Goal: Check status: Check status

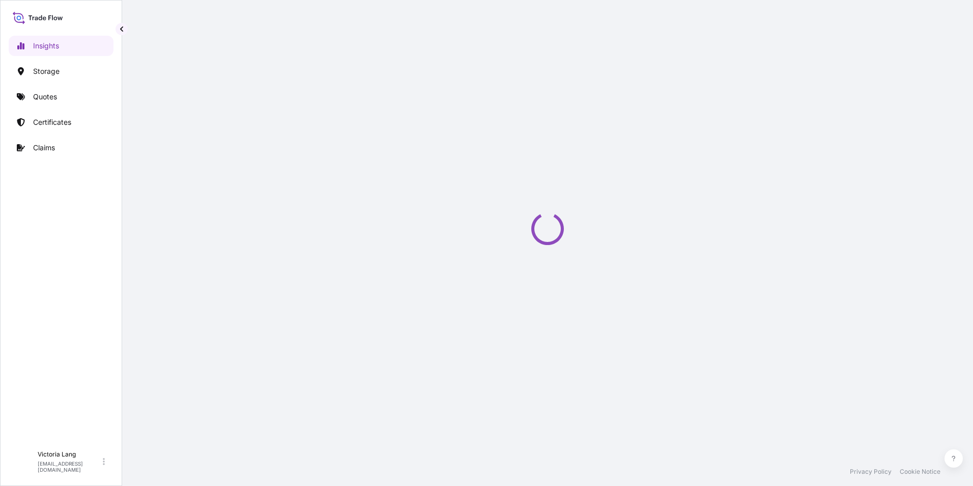
select select "2025"
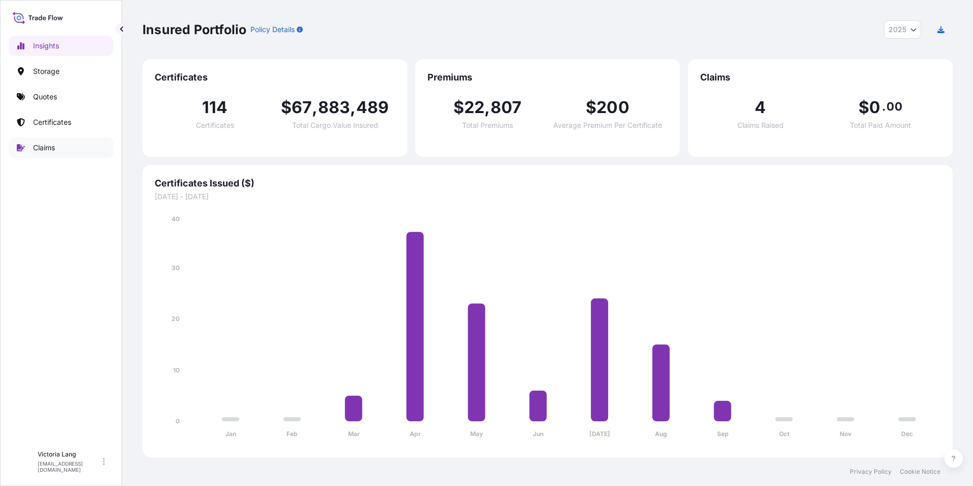
click at [42, 146] on p "Claims" at bounding box center [44, 147] width 22 height 10
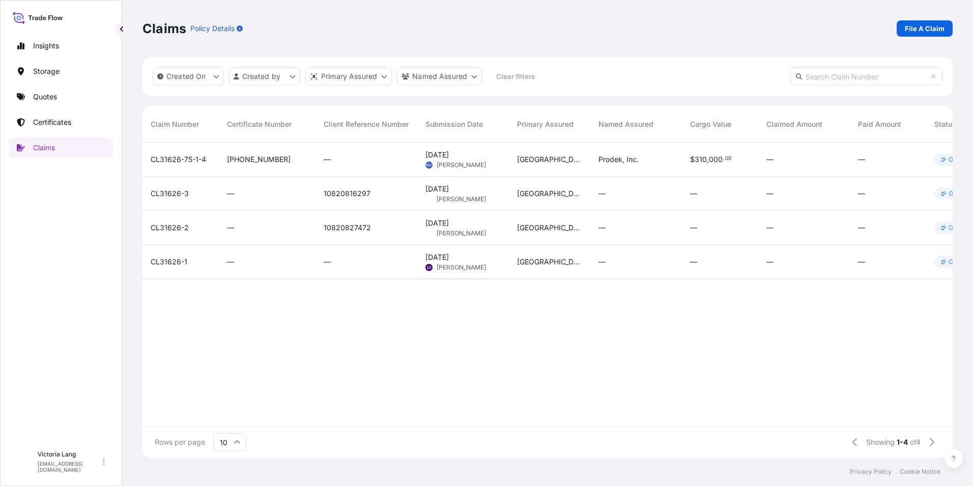
click at [177, 228] on span "CL31626-2" at bounding box center [170, 227] width 38 height 10
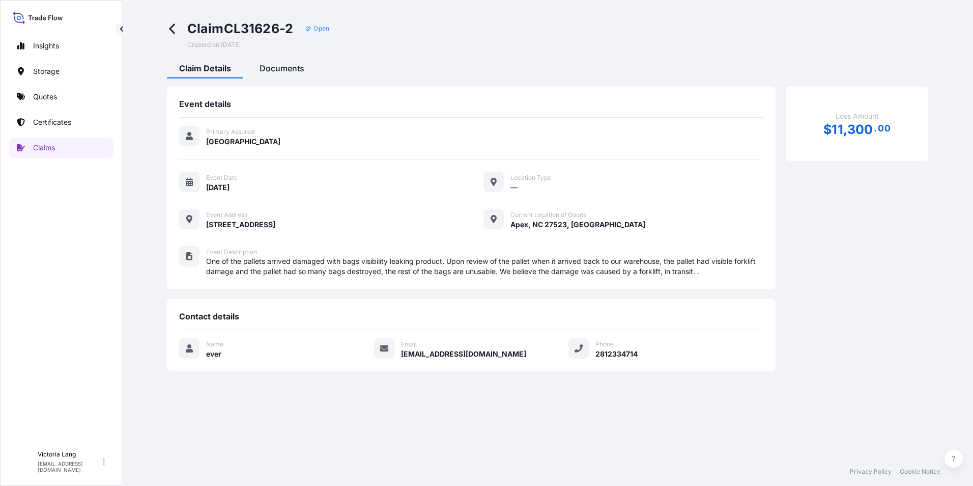
click at [288, 74] on div "Documents" at bounding box center [281, 69] width 69 height 17
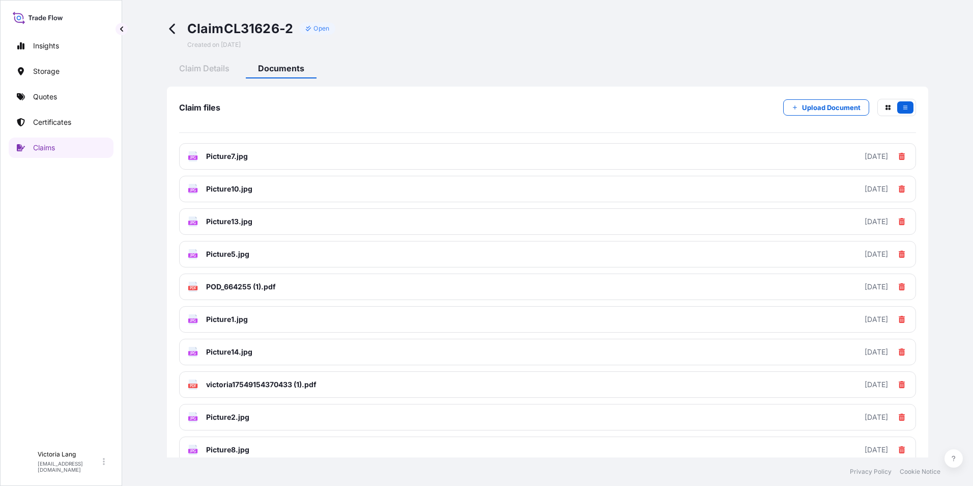
click at [169, 23] on icon at bounding box center [173, 29] width 12 height 12
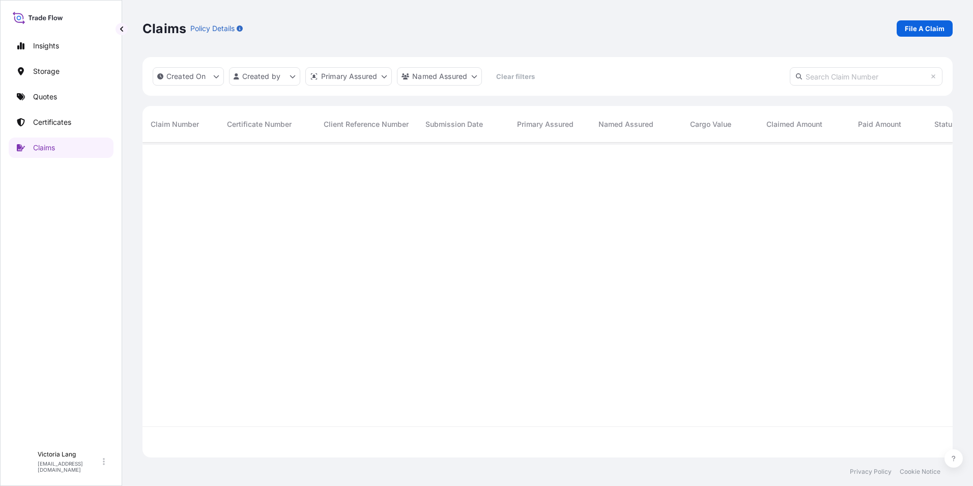
scroll to position [312, 803]
